Goal: Information Seeking & Learning: Learn about a topic

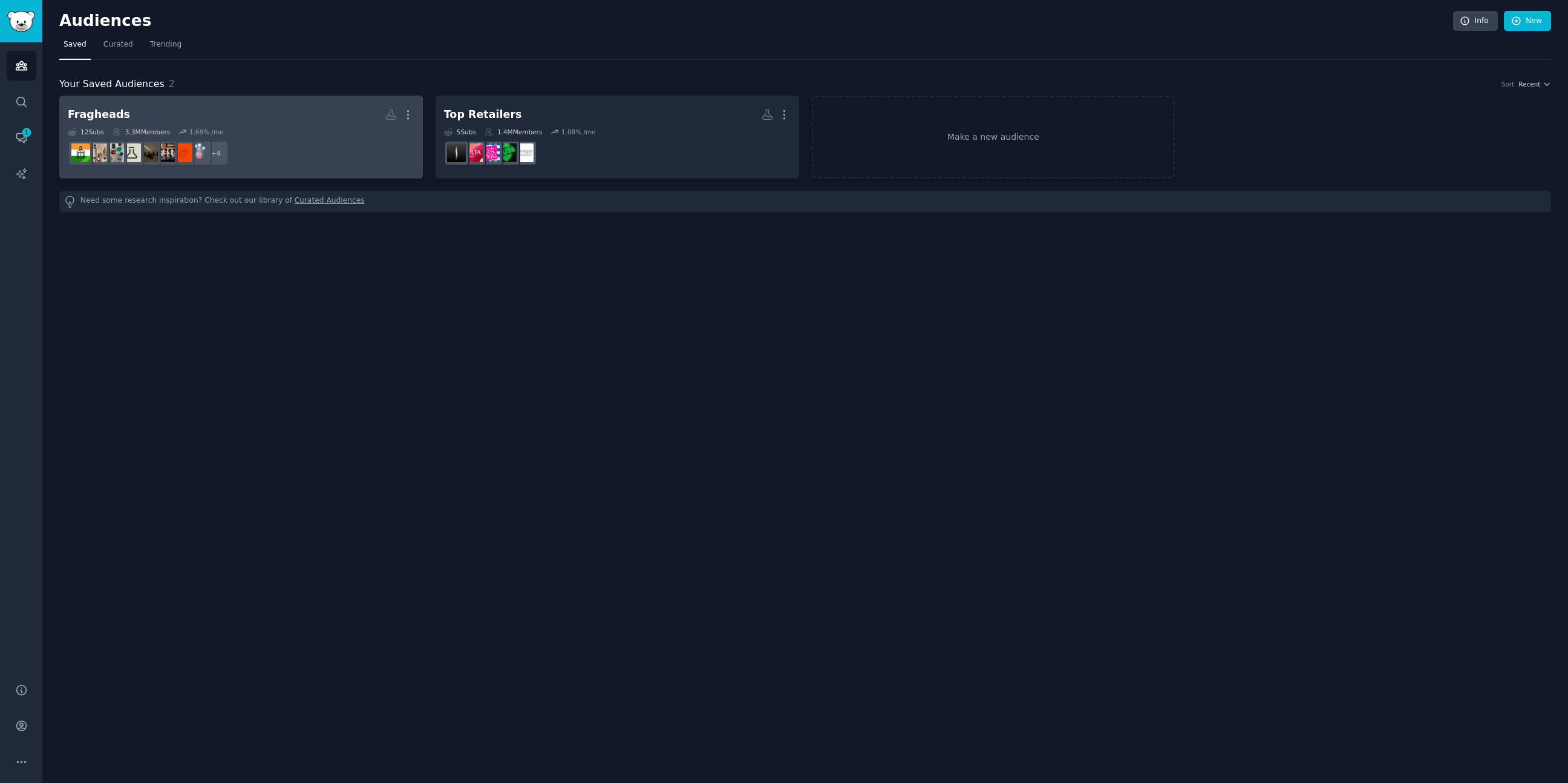
click at [303, 125] on div "Fragheads More 12 Sub s 3.3M Members 1.68 % /mo + 4" at bounding box center [241, 137] width 346 height 66
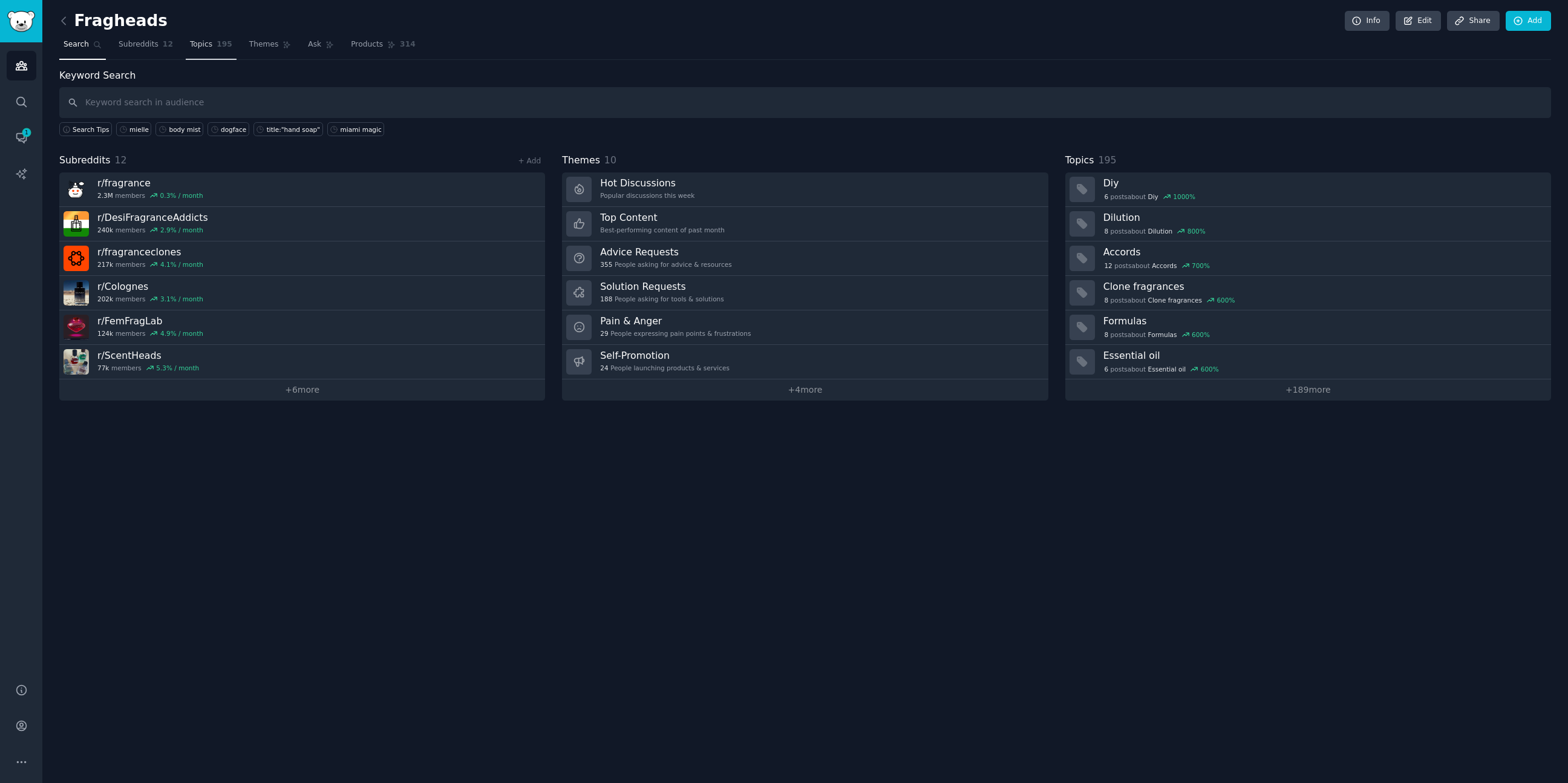
click at [220, 45] on span "195" at bounding box center [225, 45] width 16 height 11
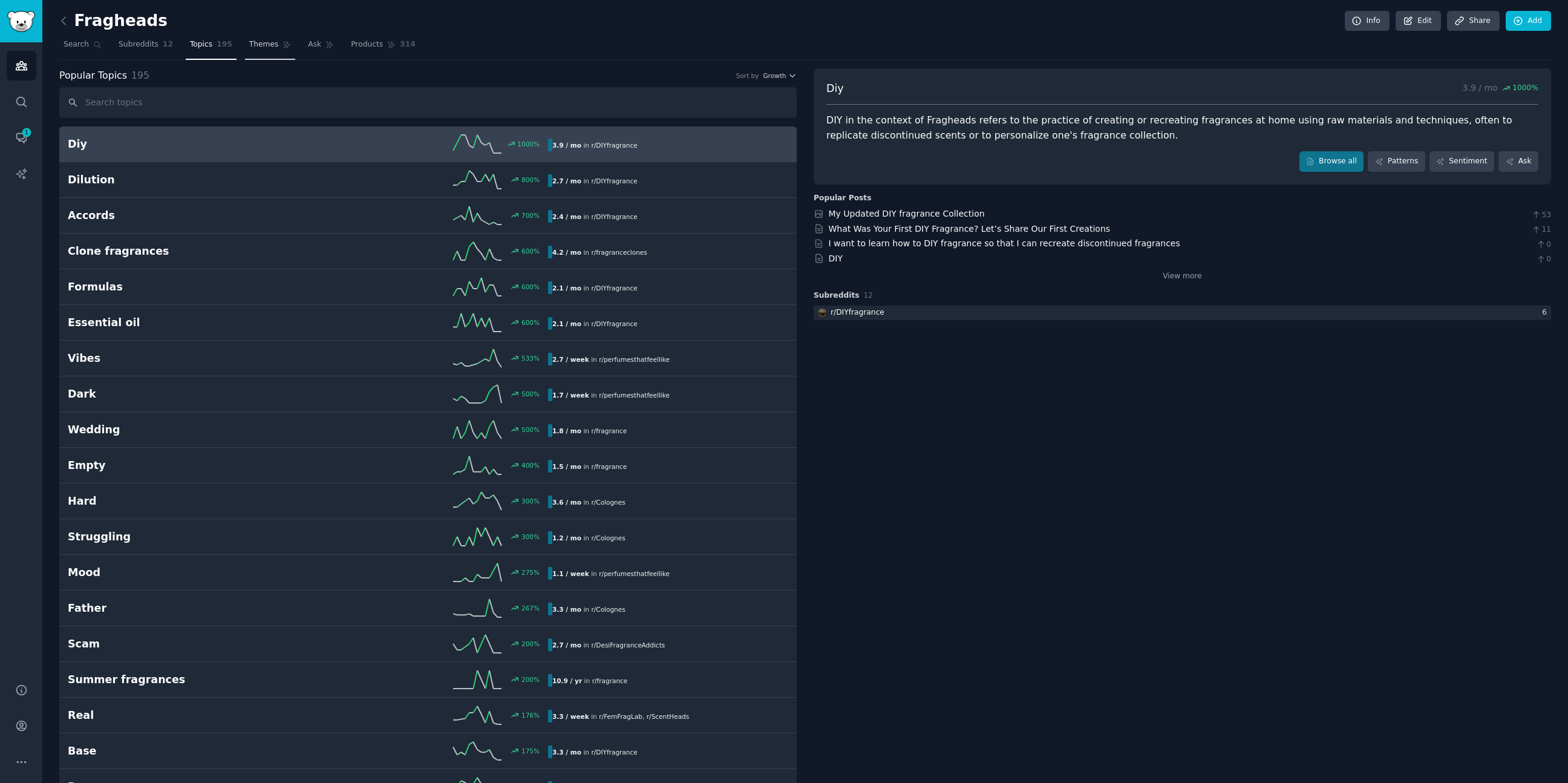
click at [268, 45] on span "Themes" at bounding box center [264, 45] width 30 height 11
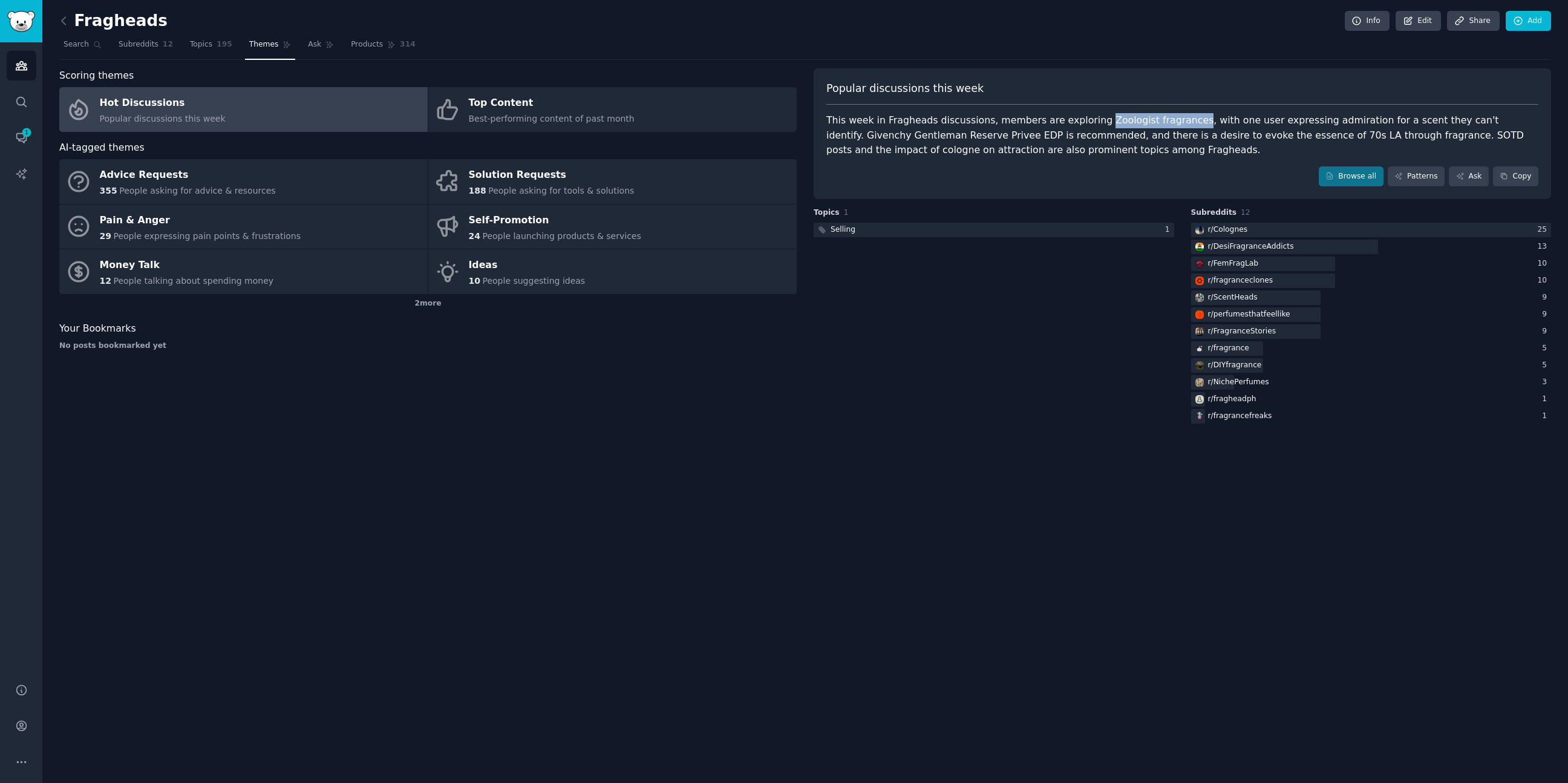
drag, startPoint x: 1087, startPoint y: 122, endPoint x: 1178, endPoint y: 119, distance: 91.0
click at [1178, 119] on div "This week in Fragheads discussions, members are exploring Zoologist fragrances,…" at bounding box center [1182, 135] width 712 height 45
click at [359, 47] on span "Products" at bounding box center [367, 45] width 32 height 11
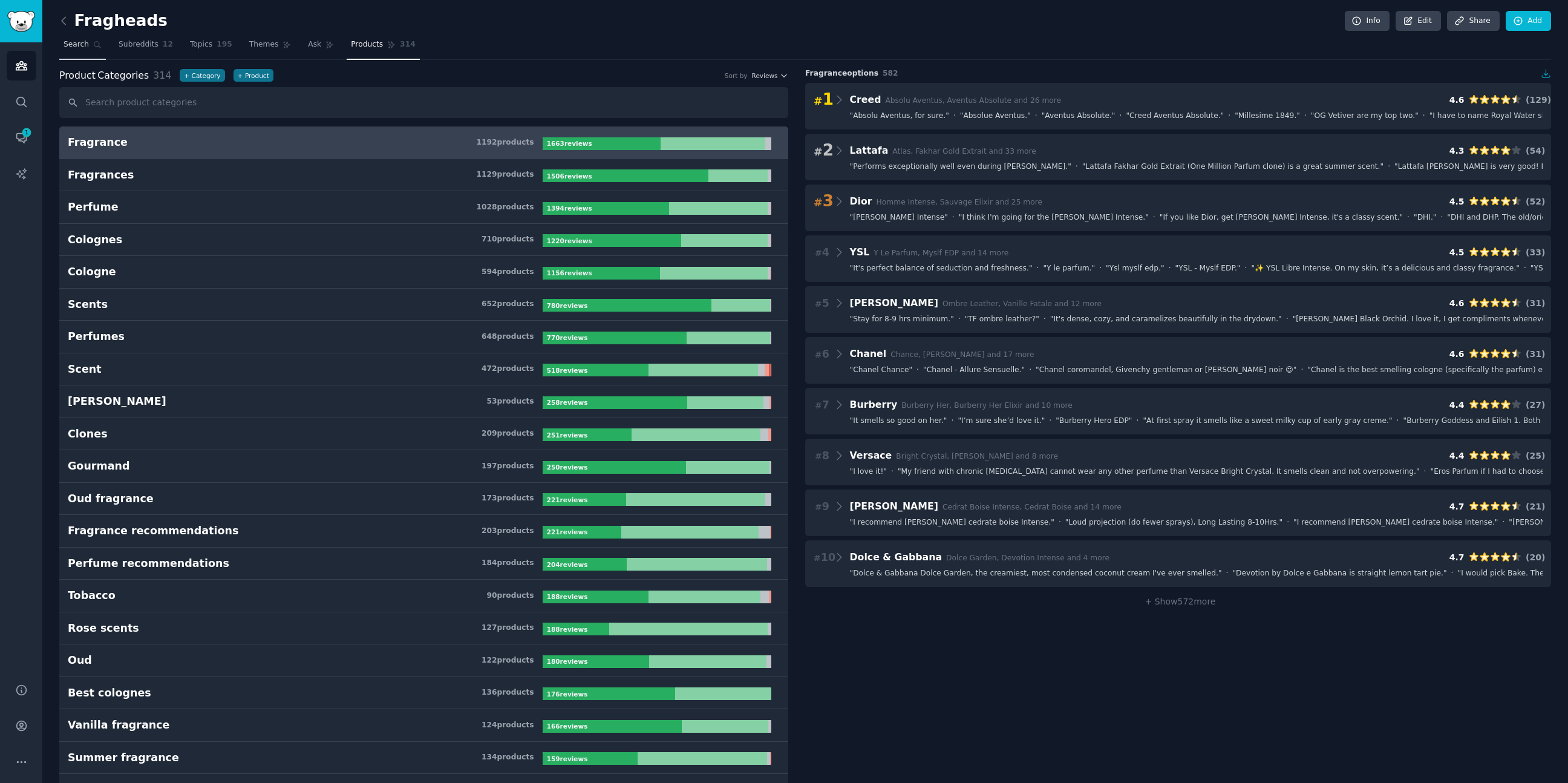
click at [74, 44] on span "Search" at bounding box center [76, 45] width 25 height 11
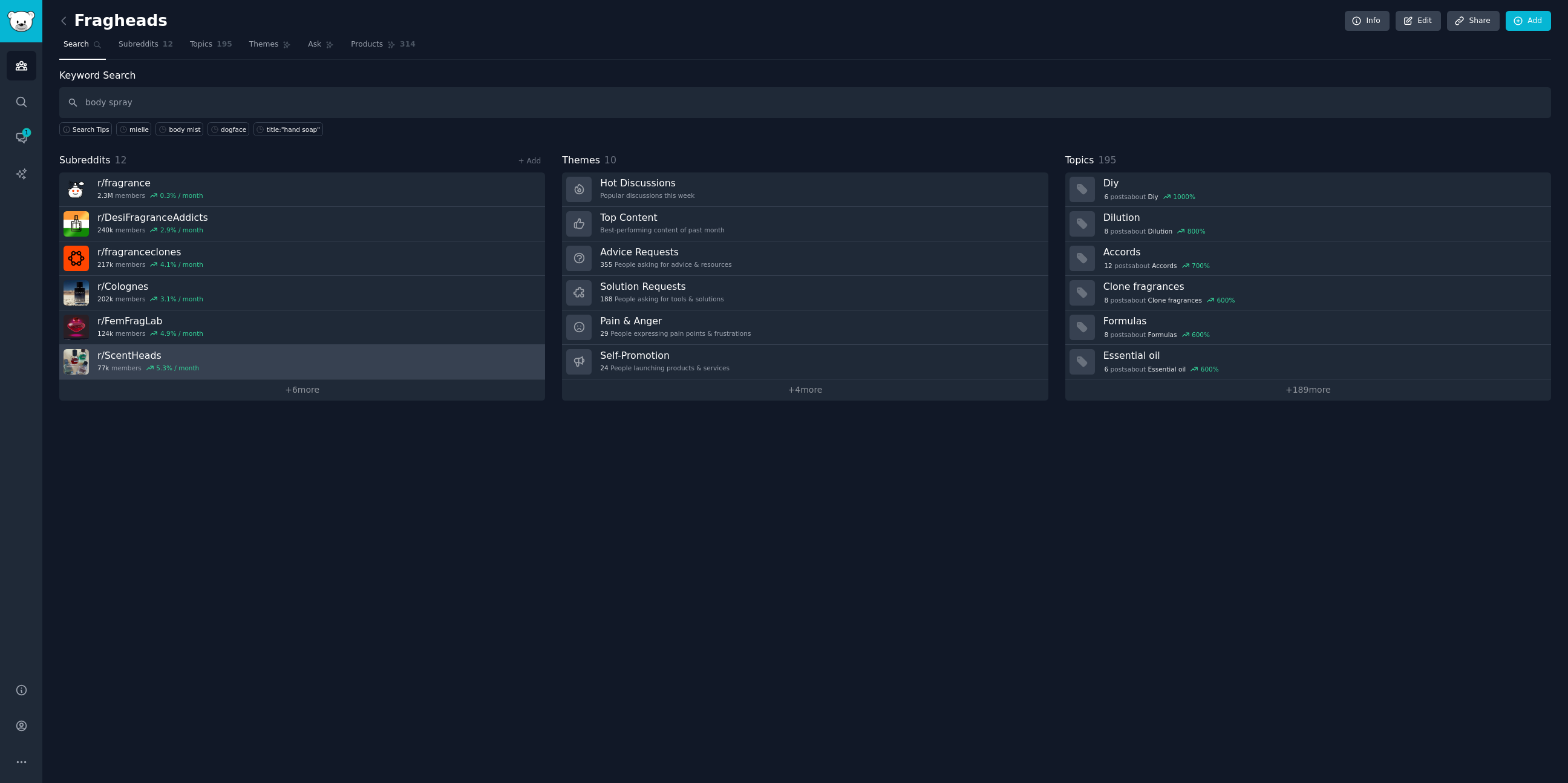
type input "body spray"
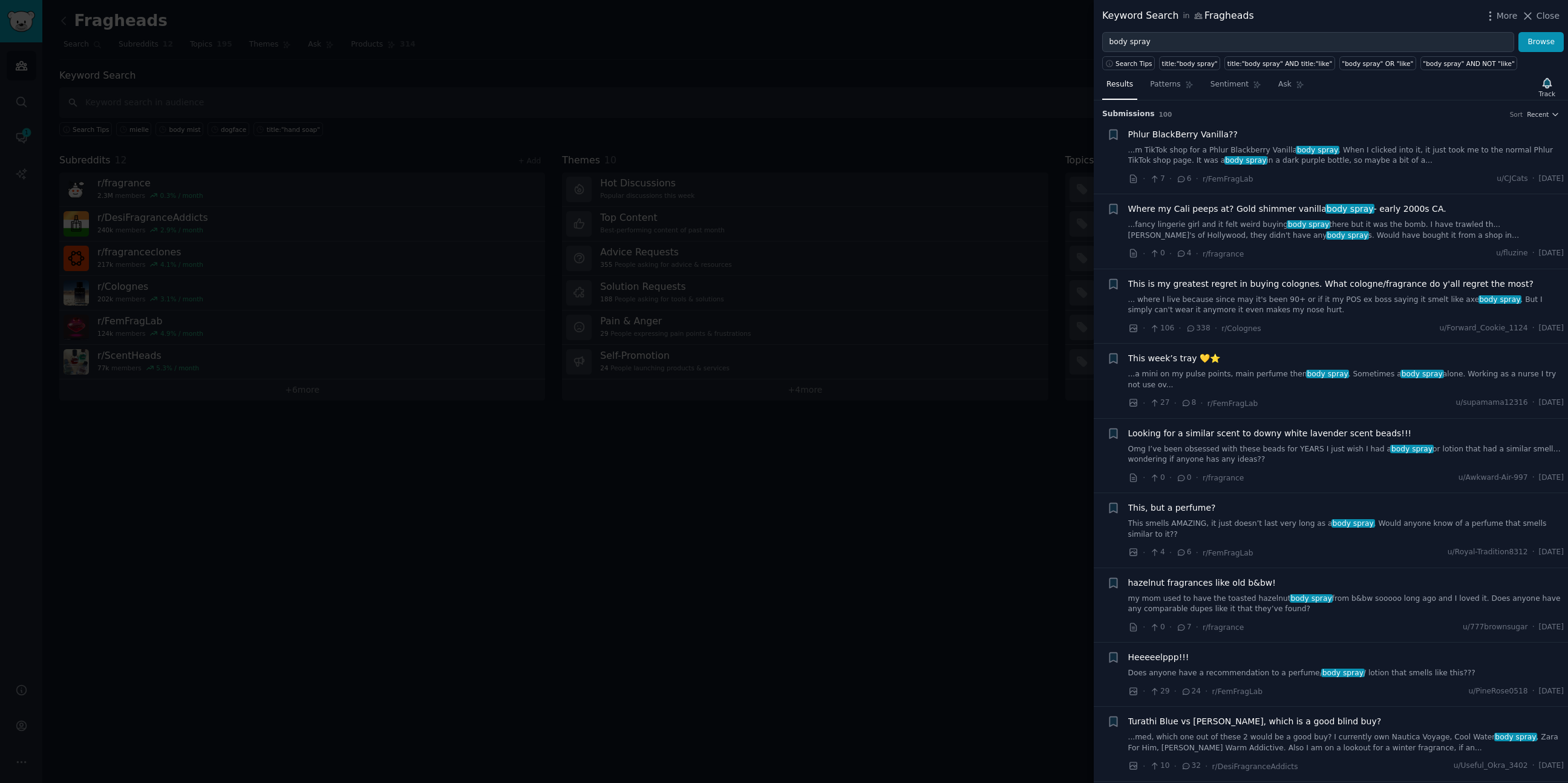
drag, startPoint x: 1088, startPoint y: 174, endPoint x: 994, endPoint y: 171, distance: 94.0
click at [994, 171] on div at bounding box center [784, 392] width 1568 height 783
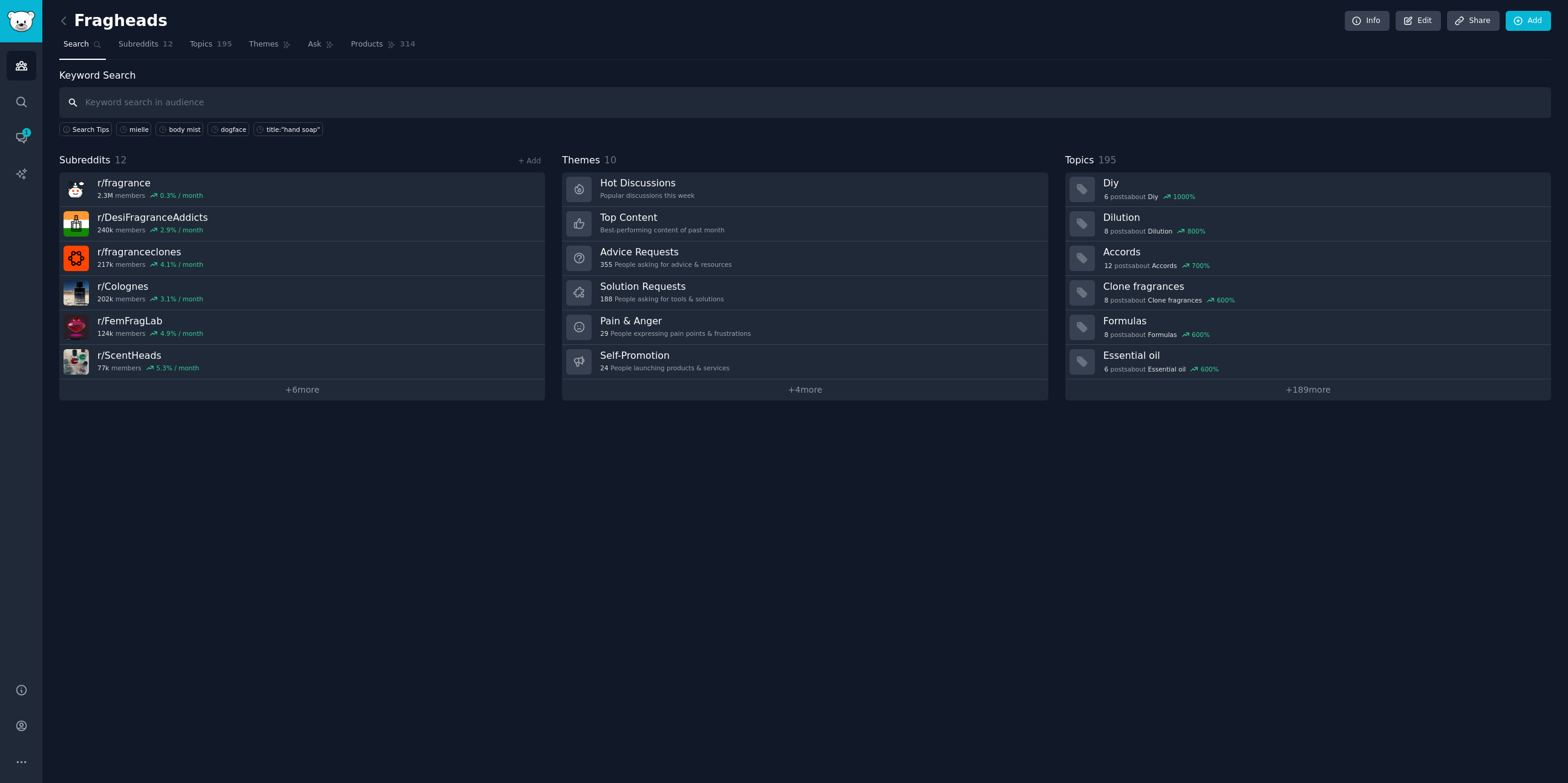
click at [183, 105] on input "text" at bounding box center [805, 103] width 1492 height 31
type input "body spray"
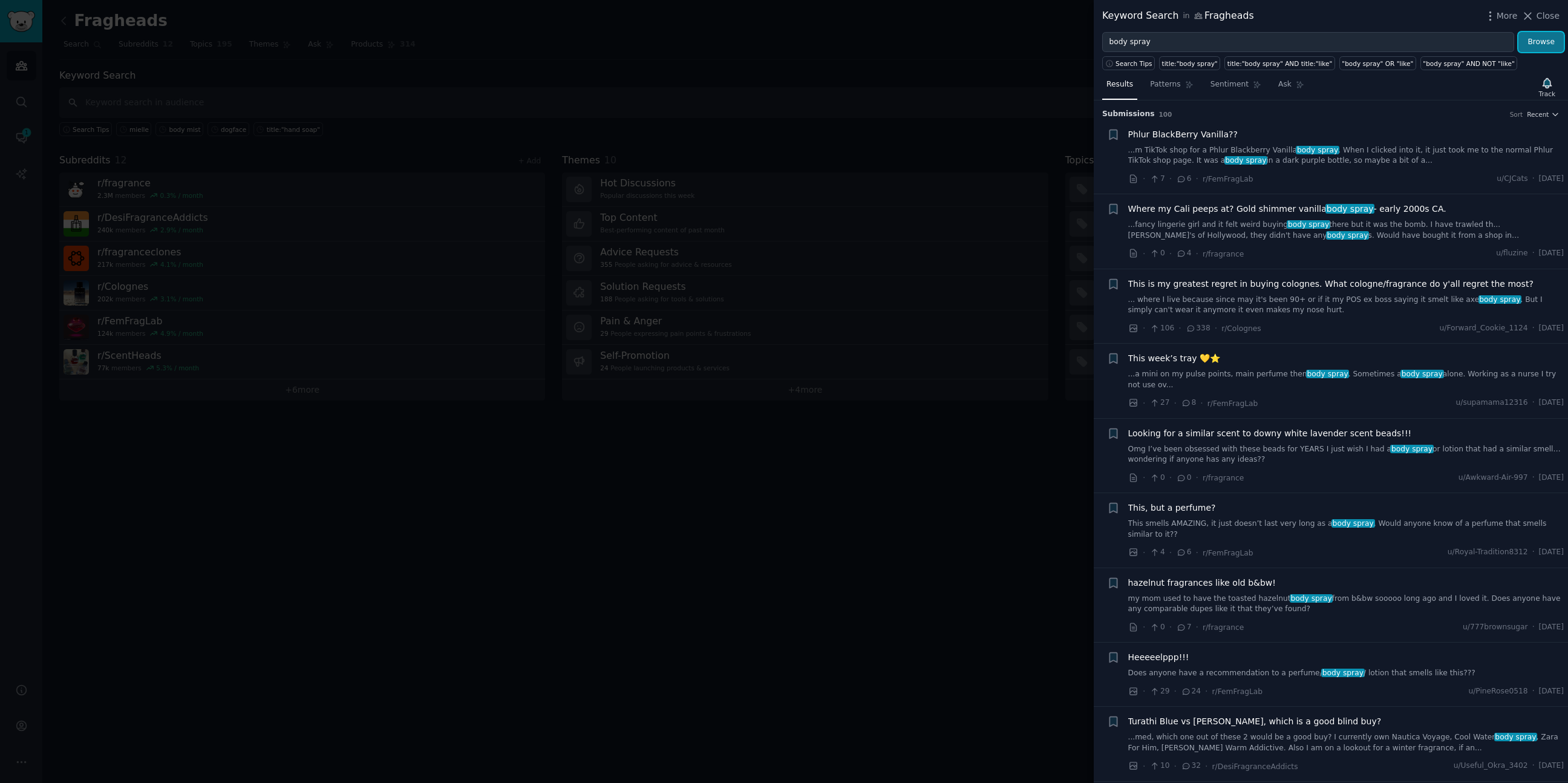
click at [1549, 34] on button "Browse" at bounding box center [1541, 42] width 46 height 20
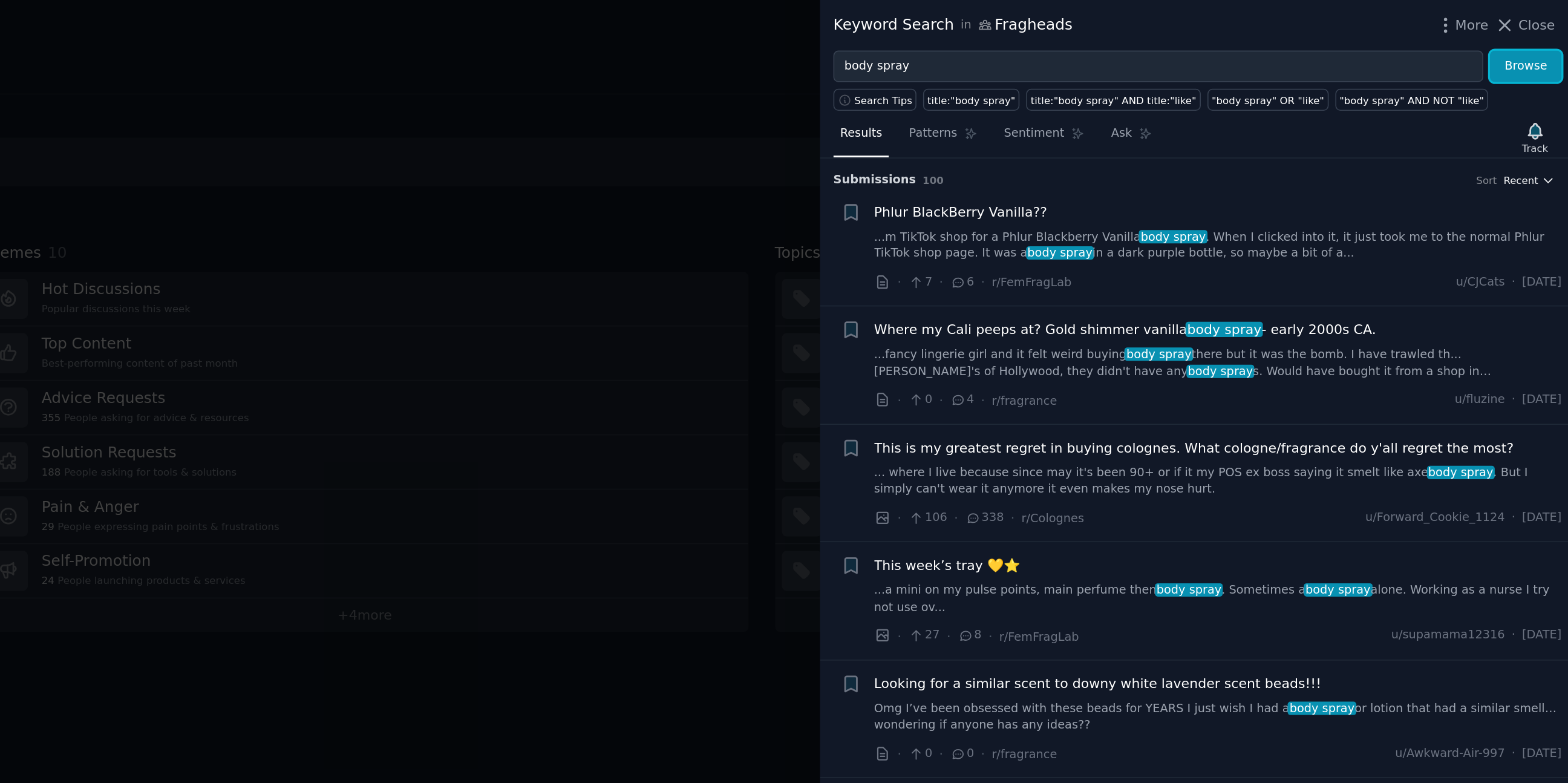
click at [1534, 114] on span "Recent" at bounding box center [1537, 114] width 22 height 9
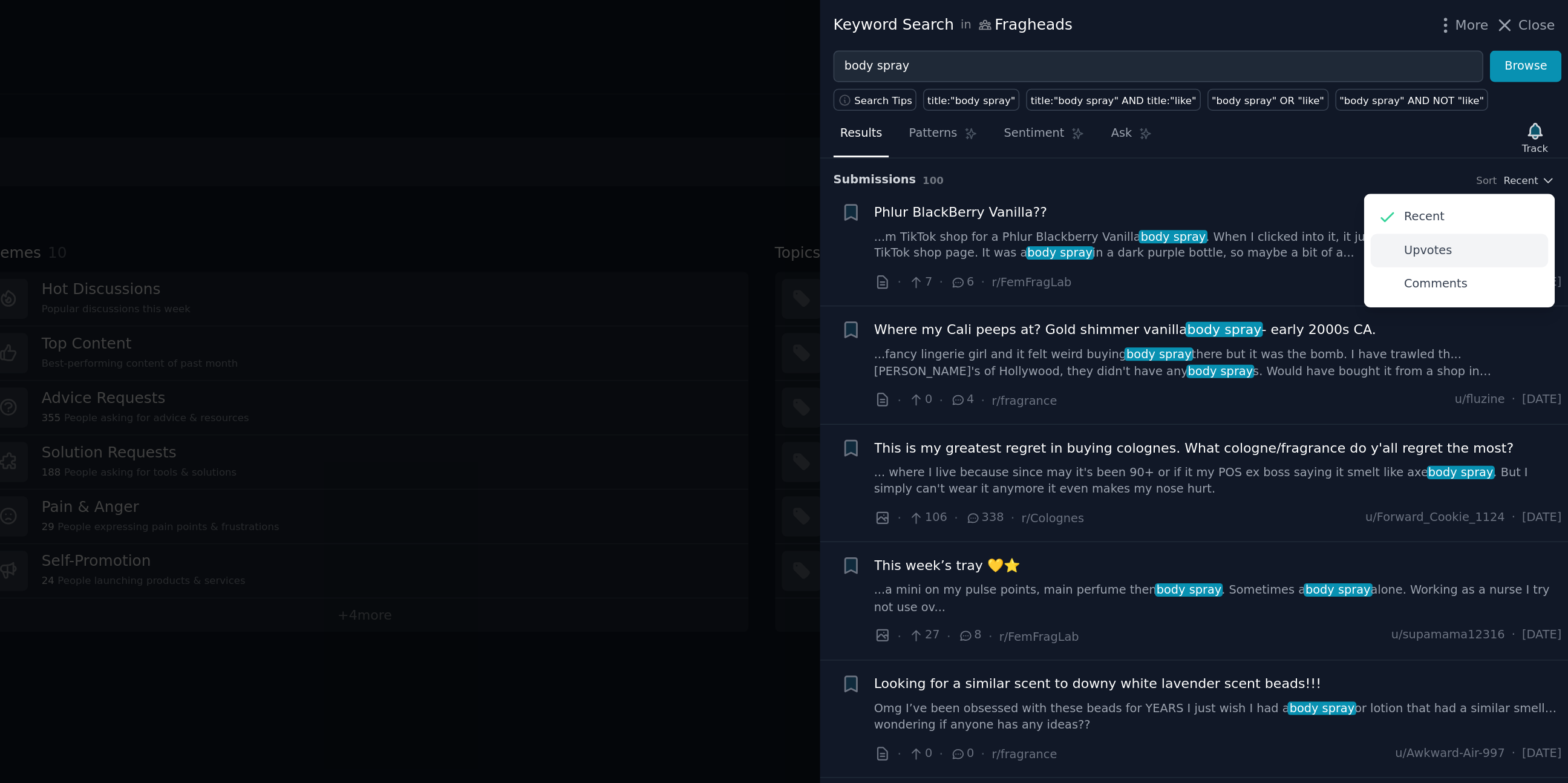
click at [1488, 160] on p "Upvotes" at bounding box center [1479, 159] width 30 height 11
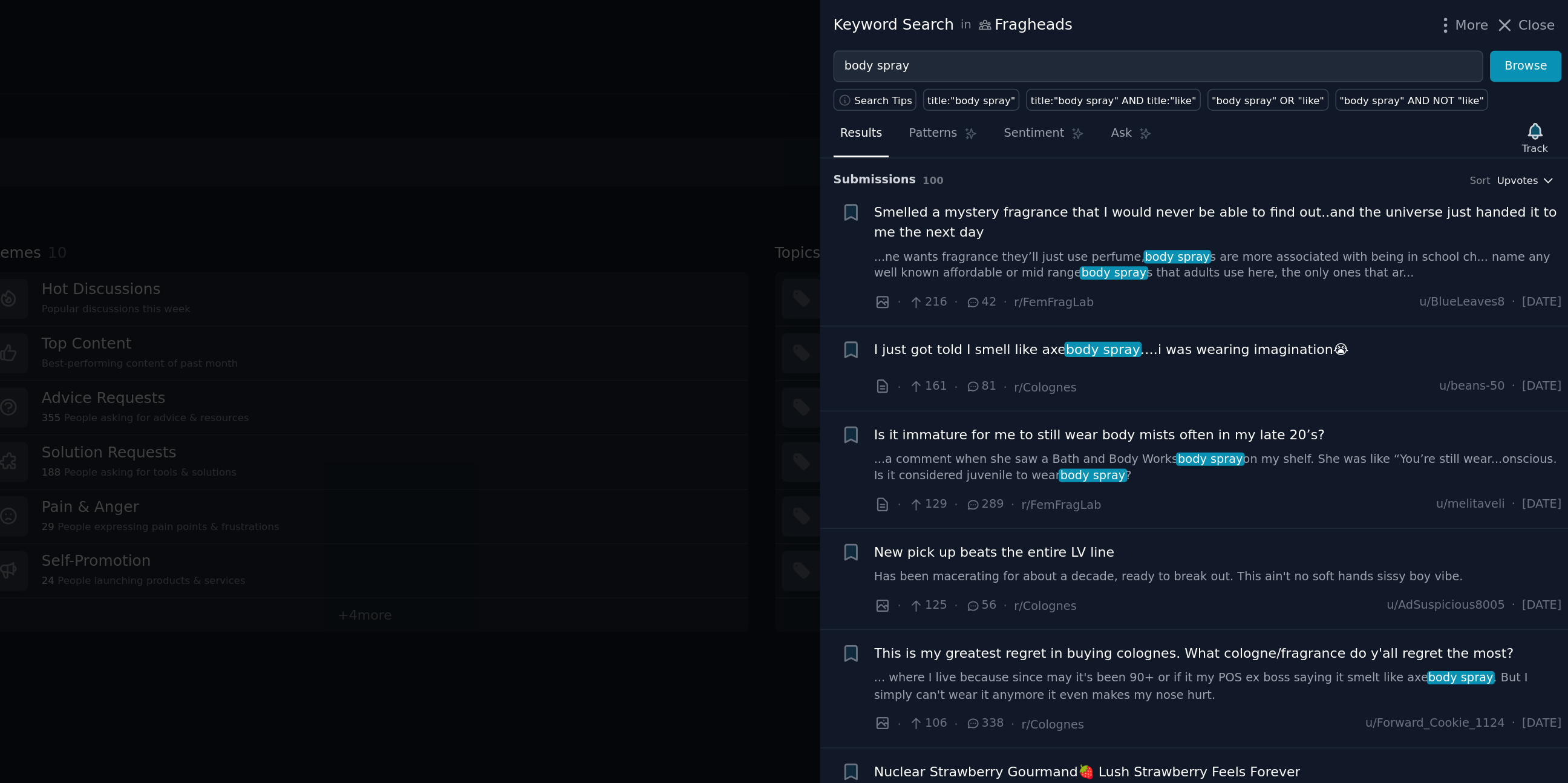
click at [1532, 115] on span "Upvotes" at bounding box center [1535, 114] width 26 height 9
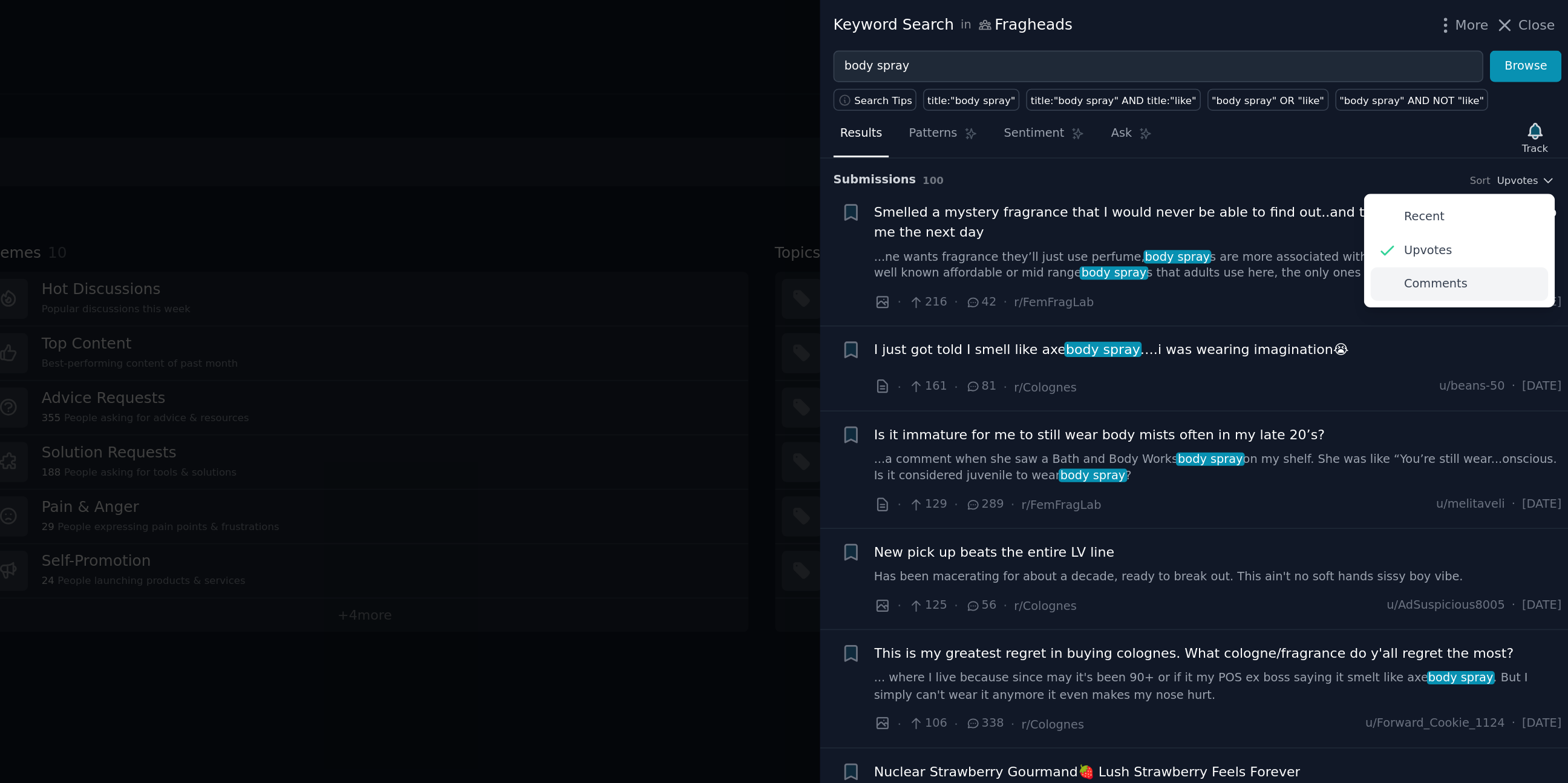
click at [1487, 180] on p "Comments" at bounding box center [1484, 180] width 40 height 11
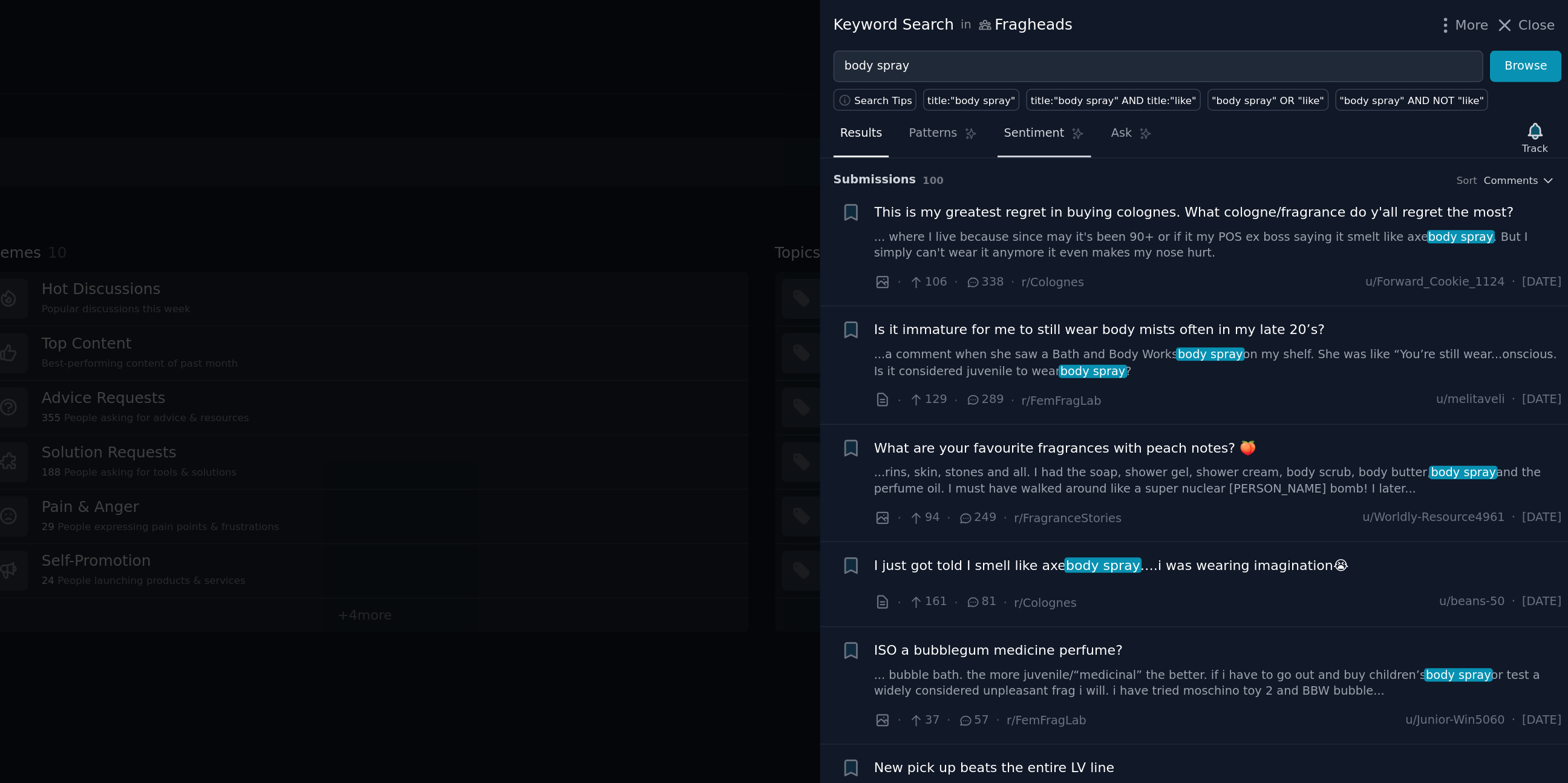
click at [1223, 87] on span "Sentiment" at bounding box center [1230, 85] width 38 height 11
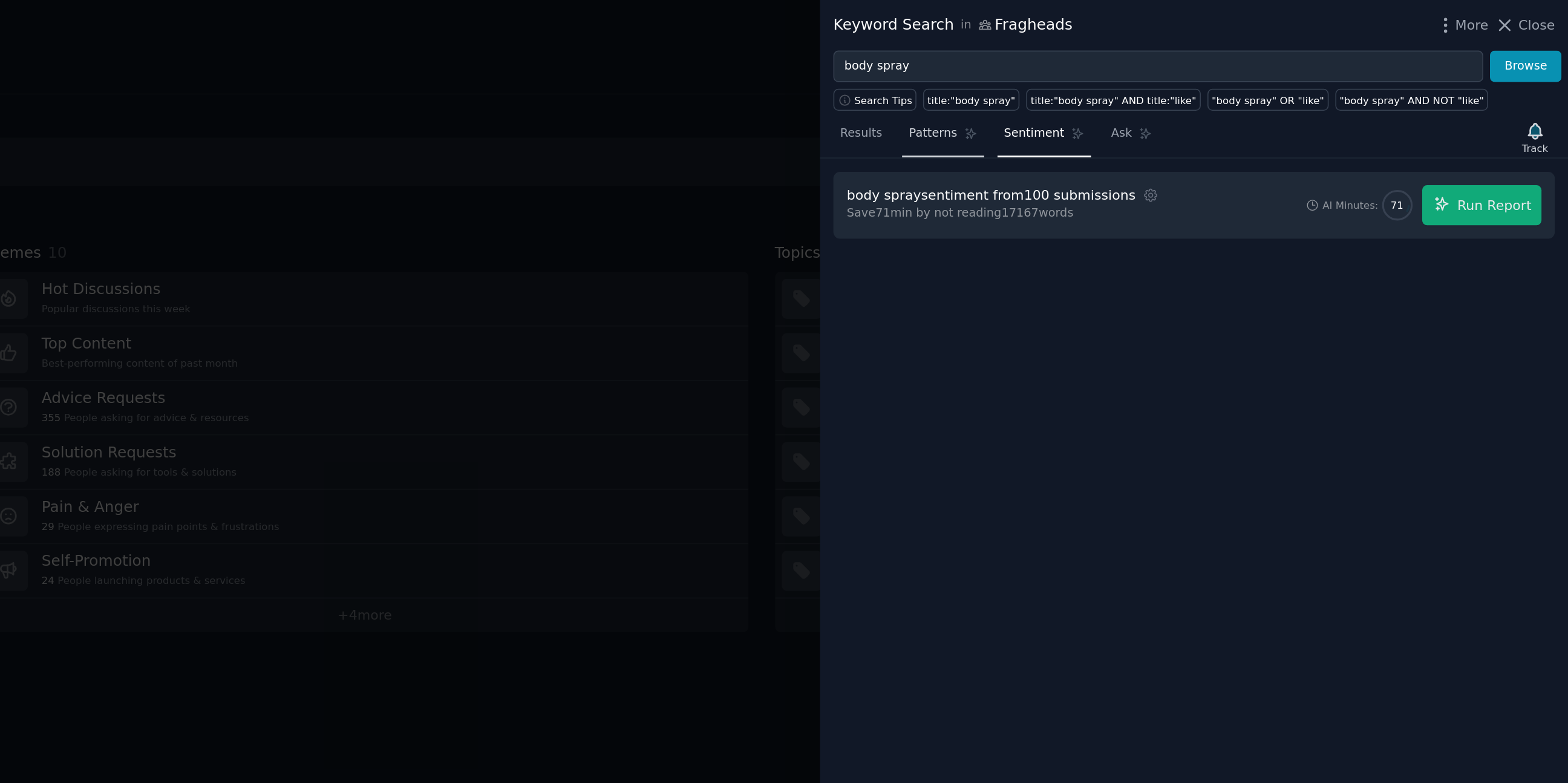
click at [1164, 82] on span "Patterns" at bounding box center [1165, 85] width 30 height 11
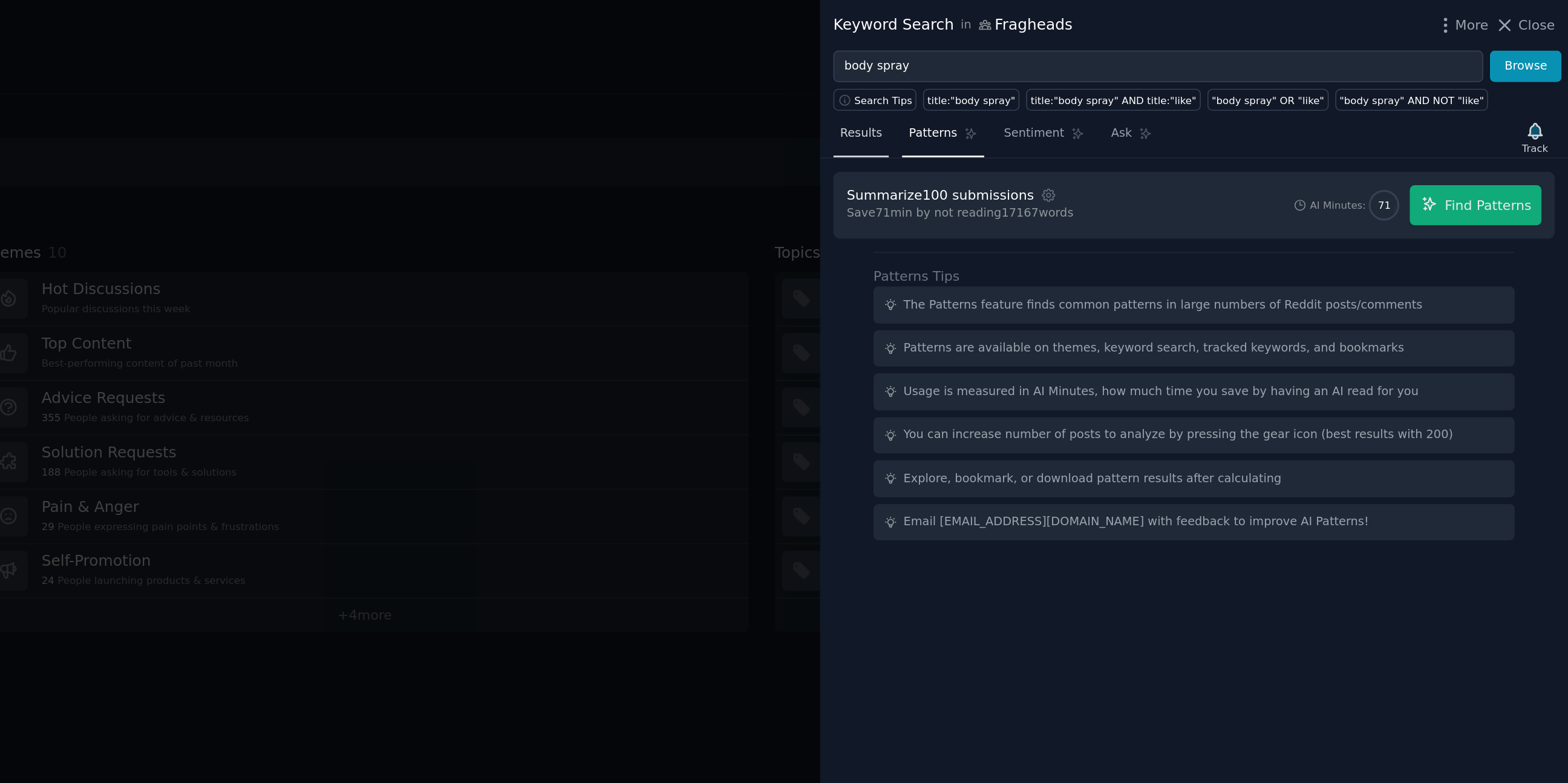
click at [1121, 87] on span "Results" at bounding box center [1119, 85] width 26 height 11
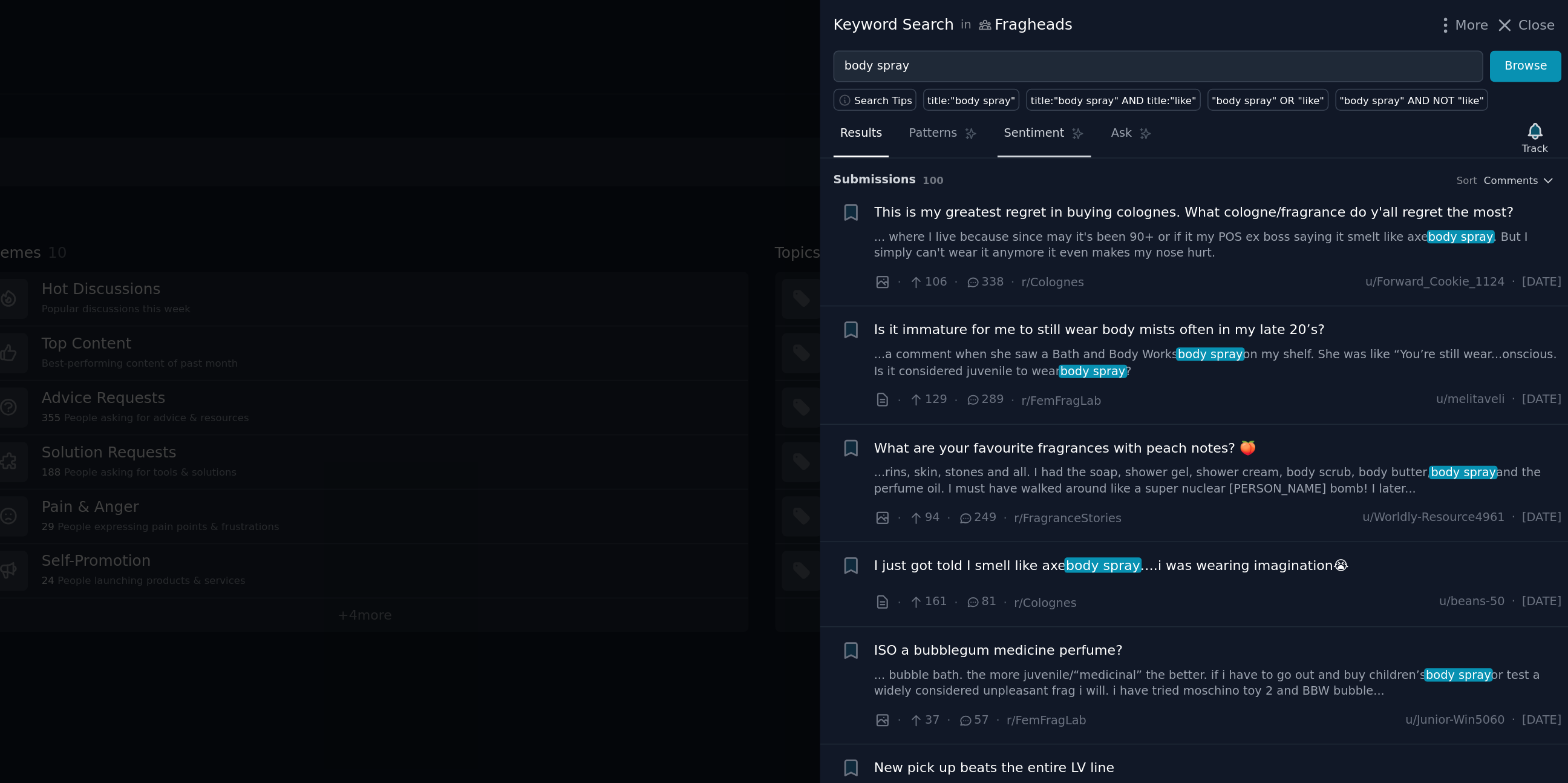
click at [1238, 82] on span "Sentiment" at bounding box center [1230, 85] width 38 height 11
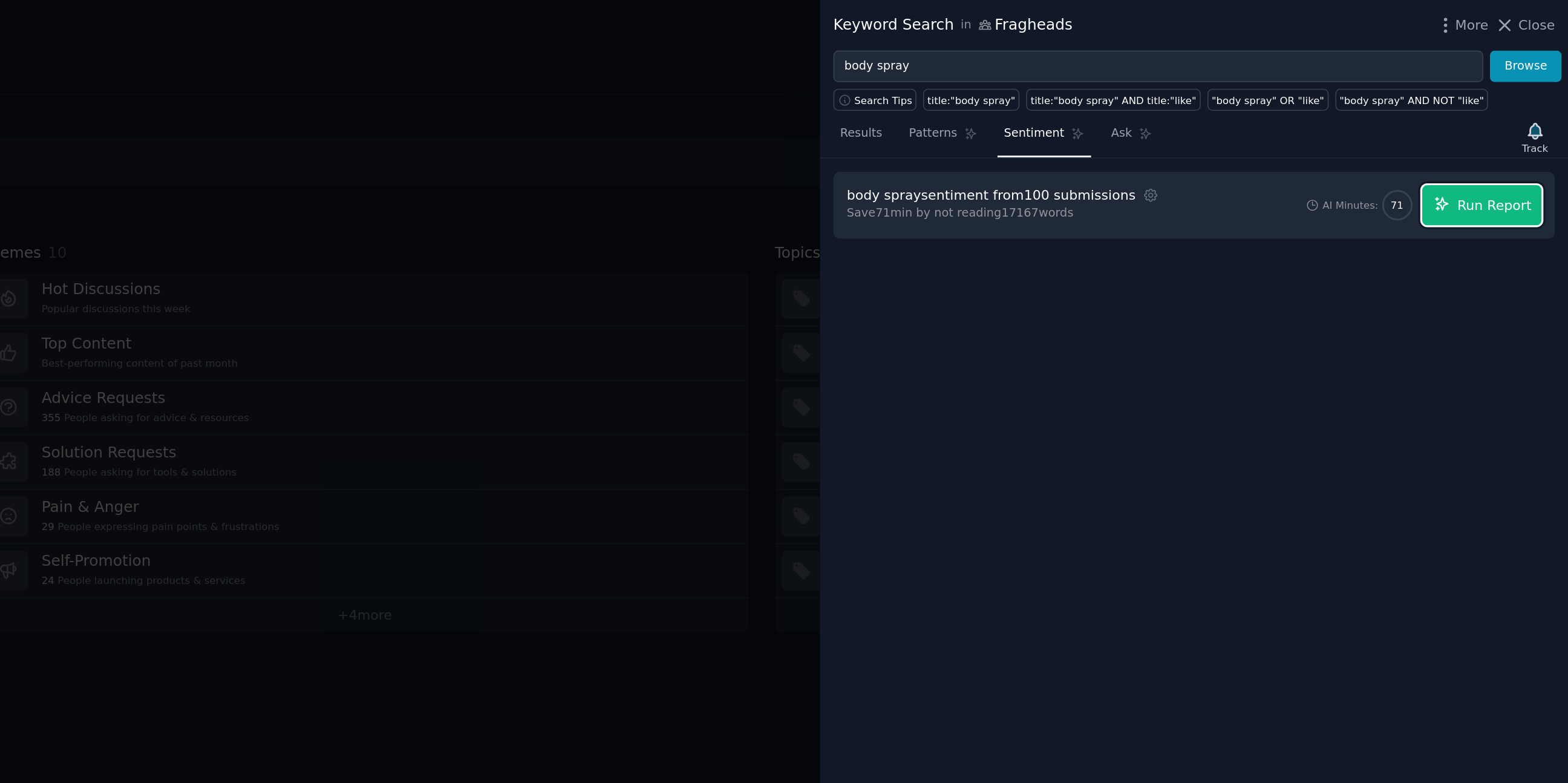
click at [1514, 127] on span "Run Report" at bounding box center [1521, 130] width 47 height 13
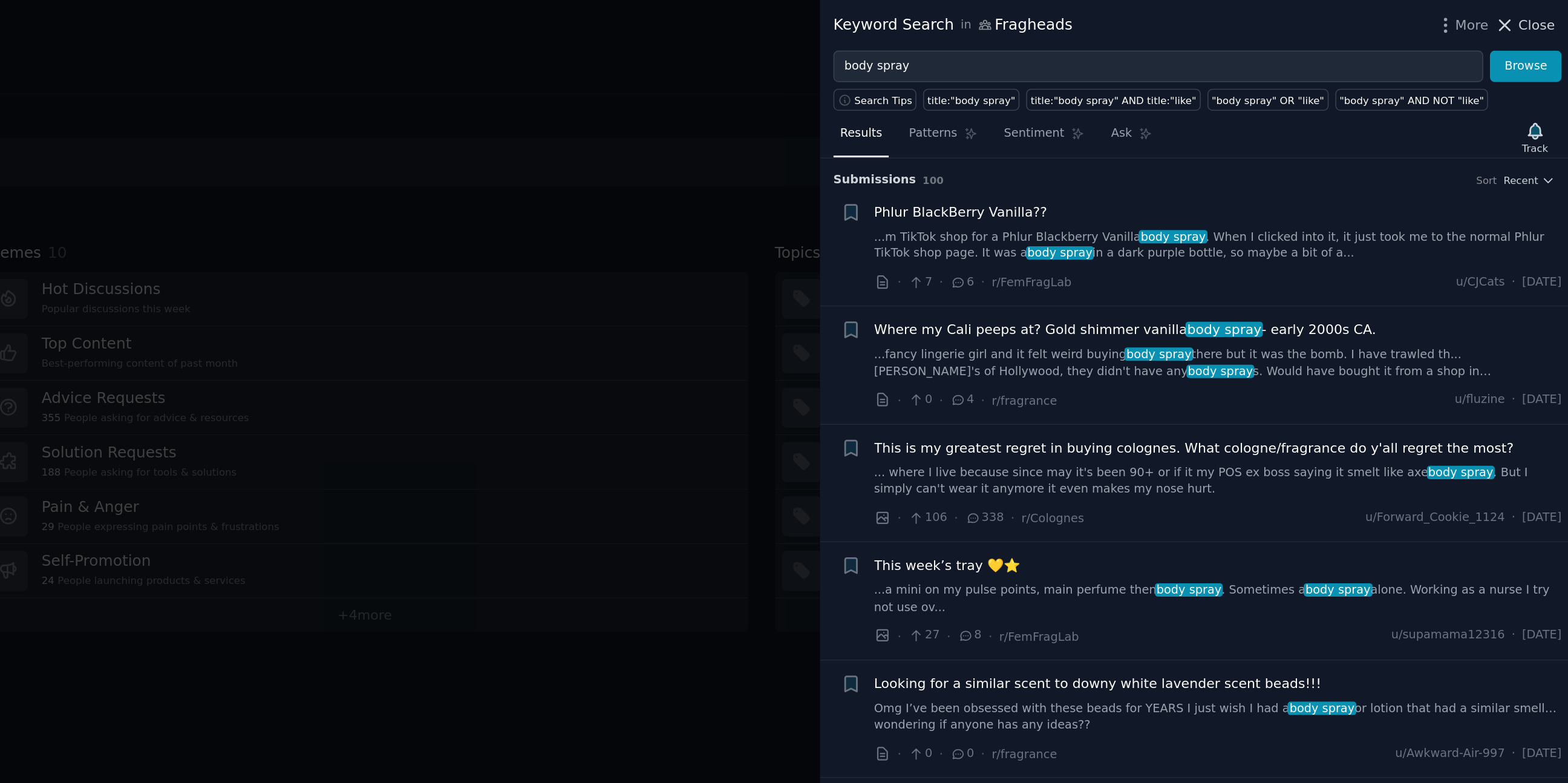
click at [1529, 17] on icon at bounding box center [1528, 16] width 7 height 7
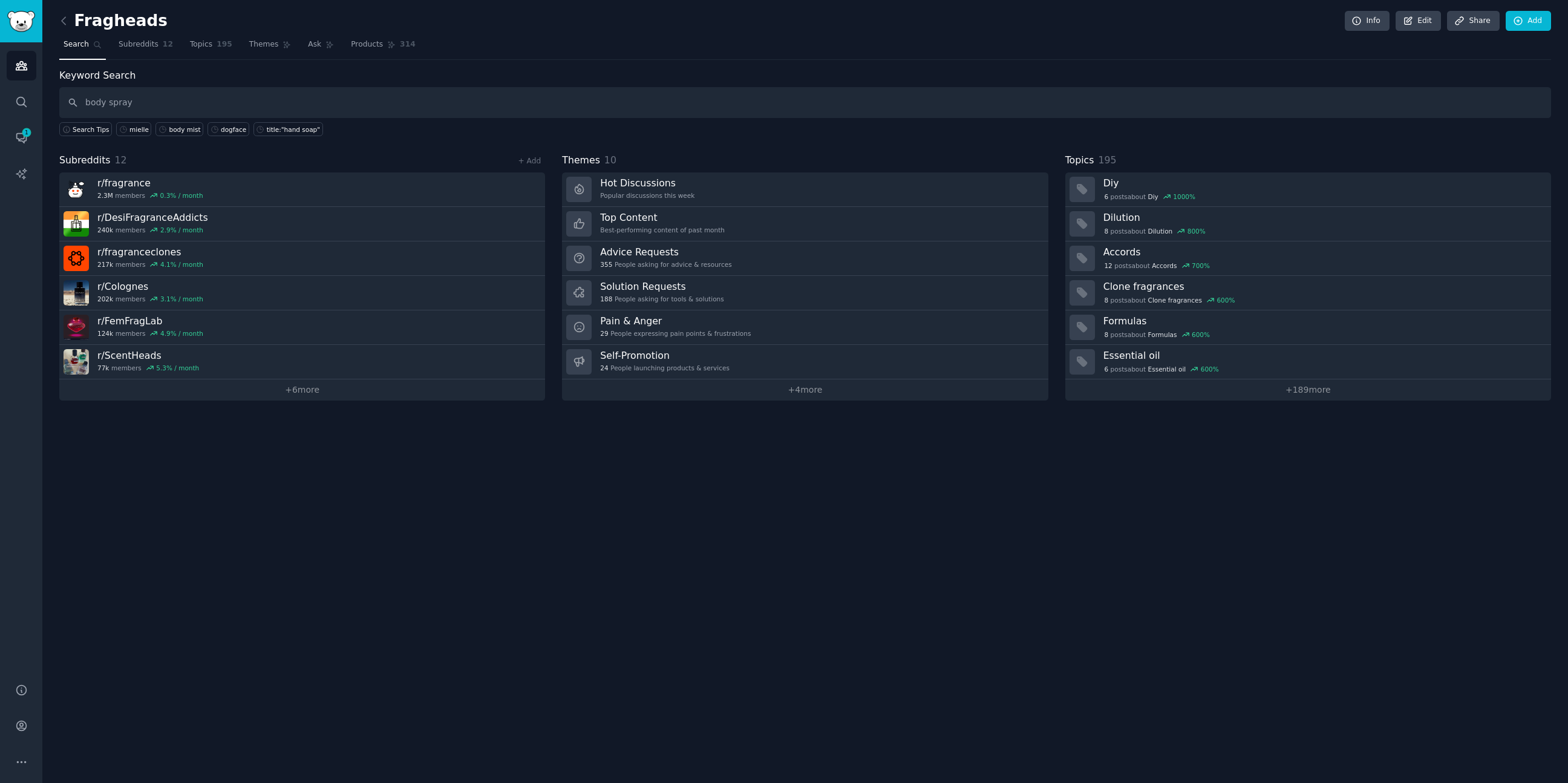
type input "body spray"
